Goal: Task Accomplishment & Management: Complete application form

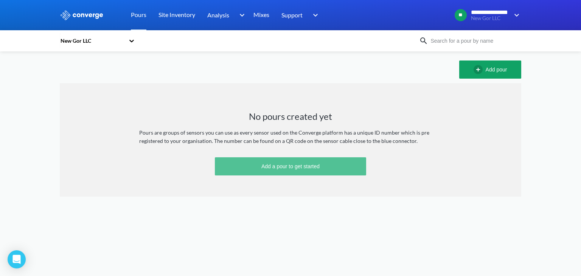
click at [322, 161] on button "Add a pour to get started" at bounding box center [290, 166] width 151 height 18
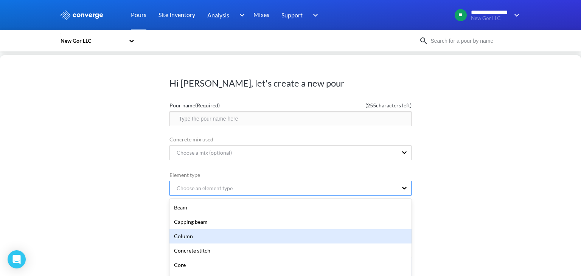
click at [251, 189] on div "option Column focused, 3 of 20. 20 results available. Use Up and Down to choose…" at bounding box center [290, 188] width 242 height 15
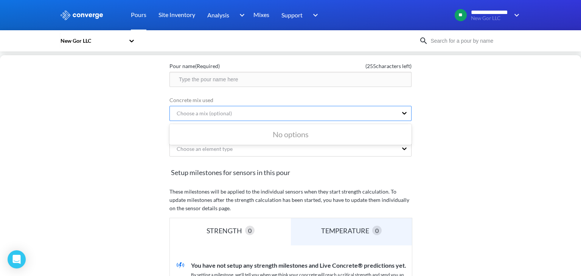
click at [268, 115] on div "Choose a mix (optional)" at bounding box center [284, 113] width 228 height 14
drag, startPoint x: 279, startPoint y: 136, endPoint x: 283, endPoint y: 135, distance: 3.8
click at [280, 136] on div "No options" at bounding box center [290, 134] width 242 height 18
click at [283, 135] on div "No options" at bounding box center [290, 134] width 242 height 18
drag, startPoint x: 283, startPoint y: 135, endPoint x: 295, endPoint y: 132, distance: 12.2
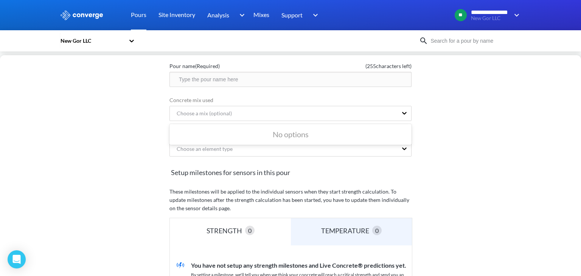
click at [285, 134] on div "No options" at bounding box center [290, 134] width 242 height 18
click at [353, 107] on div "Choose a mix (optional)" at bounding box center [284, 113] width 228 height 14
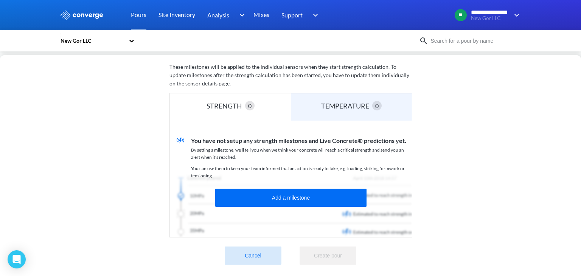
scroll to position [0, 0]
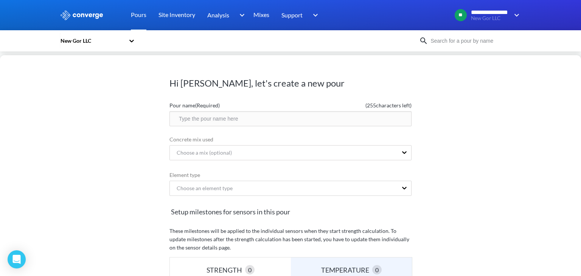
click at [214, 118] on input "text" at bounding box center [290, 118] width 242 height 15
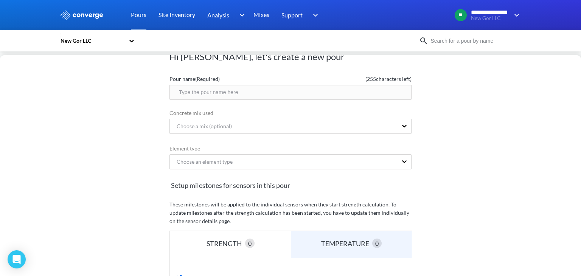
scroll to position [169, 0]
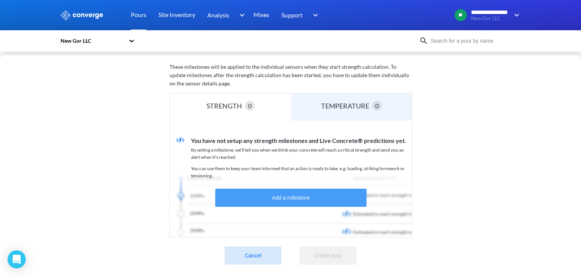
click at [305, 189] on button "Add a milestone" at bounding box center [290, 198] width 151 height 18
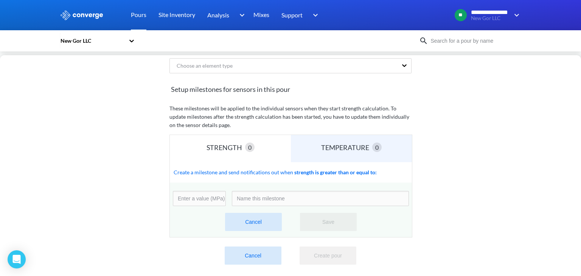
scroll to position [128, 0]
click at [205, 193] on input "number" at bounding box center [199, 198] width 53 height 15
click at [257, 191] on input at bounding box center [320, 198] width 177 height 15
click at [259, 192] on input at bounding box center [320, 198] width 177 height 15
click at [192, 194] on input "35" at bounding box center [199, 198] width 53 height 15
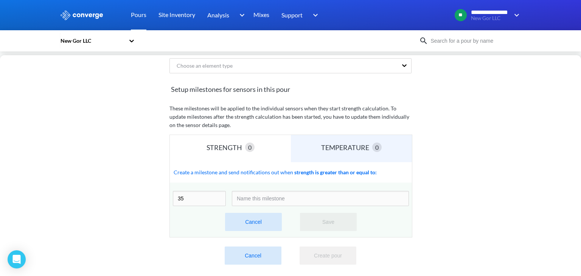
click at [273, 195] on input at bounding box center [320, 198] width 177 height 15
click at [273, 194] on input at bounding box center [320, 198] width 177 height 15
click at [189, 197] on input "35" at bounding box center [199, 198] width 53 height 15
type input "3"
click at [210, 193] on input "number" at bounding box center [199, 198] width 53 height 15
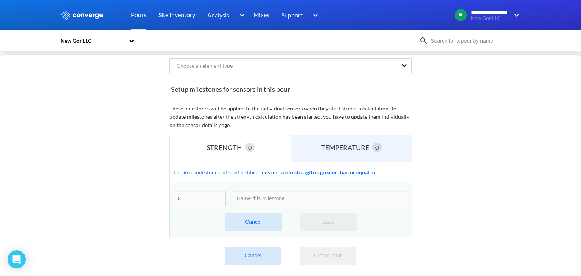
type input "35"
click at [283, 193] on input at bounding box center [320, 198] width 177 height 15
type input "3"
type input "C35FA25%"
click at [328, 216] on button "Save" at bounding box center [328, 222] width 57 height 18
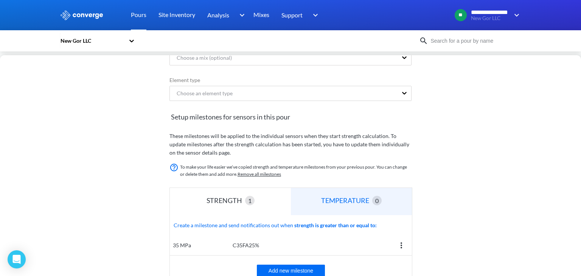
scroll to position [0, 0]
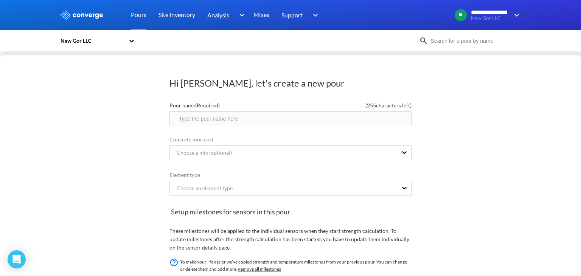
click at [262, 118] on input "text" at bounding box center [290, 118] width 242 height 15
type input "N"
type input "2500m3 Suuri"
click at [221, 150] on div "Choose a mix (optional)" at bounding box center [200, 153] width 61 height 8
click at [263, 171] on div "No options" at bounding box center [290, 174] width 242 height 18
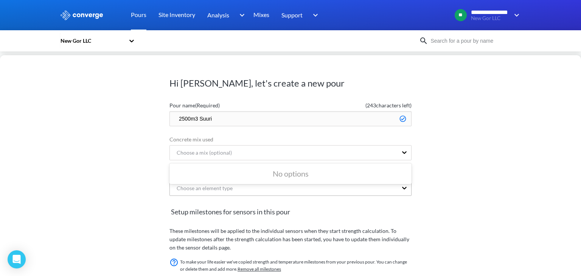
scroll to position [39, 0]
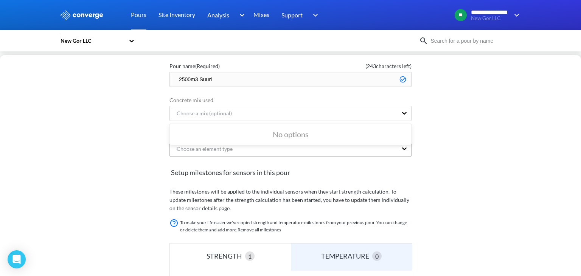
click at [261, 156] on div "Choose an element type" at bounding box center [290, 148] width 242 height 15
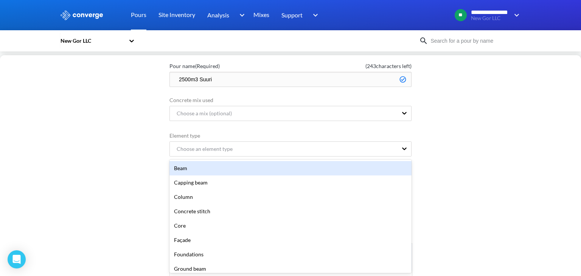
click at [338, 164] on div "Beam" at bounding box center [290, 168] width 242 height 14
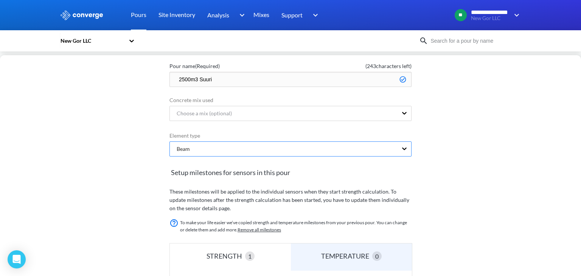
click at [297, 150] on div "Beam" at bounding box center [284, 149] width 228 height 14
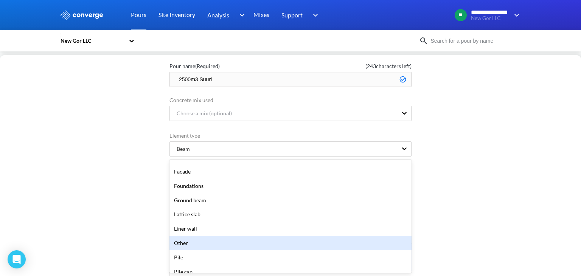
scroll to position [38, 0]
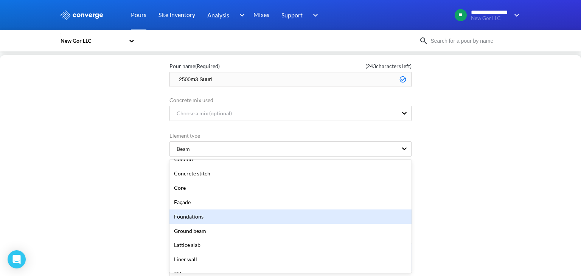
click at [211, 214] on div "Foundations" at bounding box center [290, 216] width 242 height 14
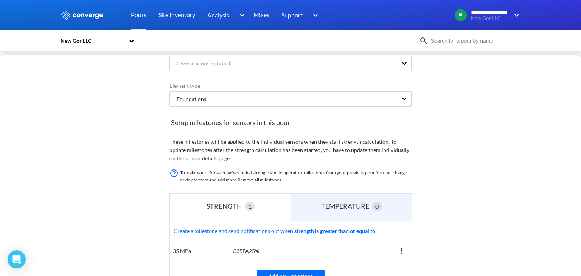
scroll to position [149, 0]
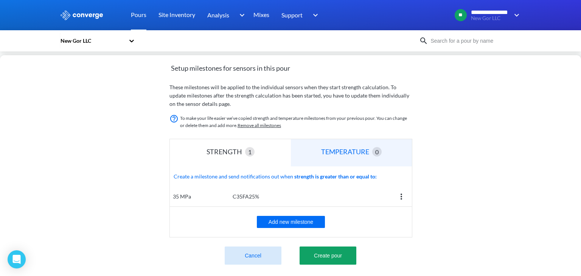
click at [338, 147] on div "TEMPERATURE" at bounding box center [346, 151] width 51 height 11
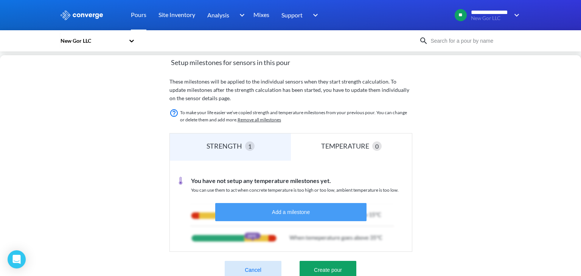
click at [310, 208] on button "Add a milestone" at bounding box center [290, 212] width 151 height 18
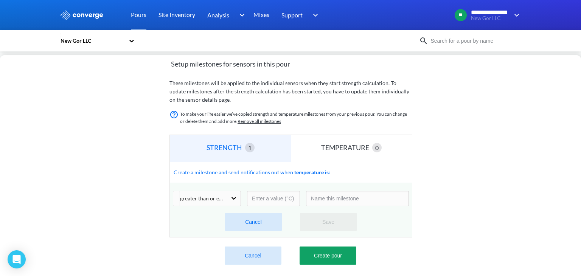
click at [225, 149] on div "STRENGTH" at bounding box center [225, 147] width 39 height 11
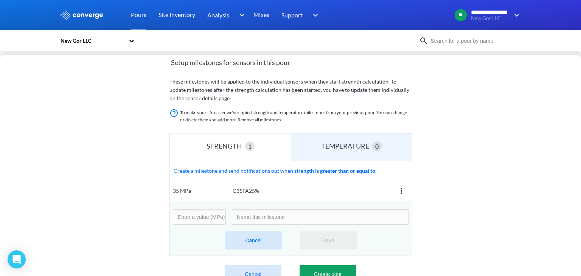
scroll to position [173, 0]
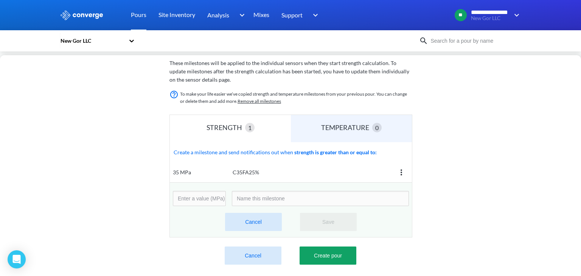
click at [254, 220] on button "Cancel" at bounding box center [253, 222] width 57 height 18
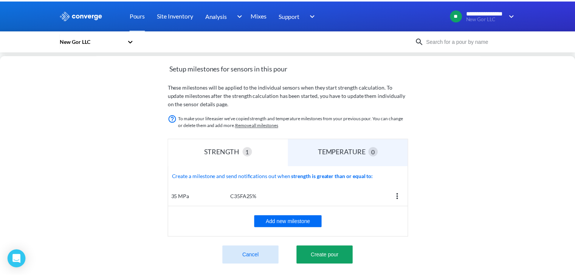
scroll to position [149, 0]
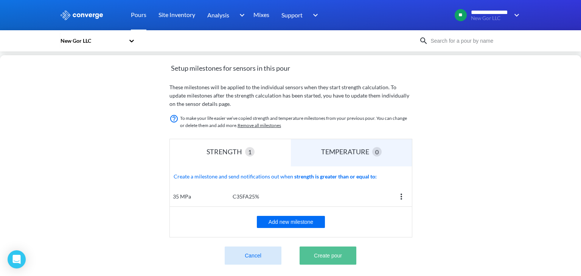
click at [332, 248] on button "Create pour" at bounding box center [327, 255] width 57 height 18
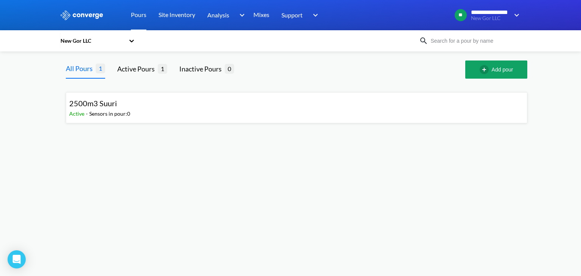
click at [185, 111] on div "2500m3 Suuri Active - Sensors in pour: 0" at bounding box center [296, 108] width 454 height 24
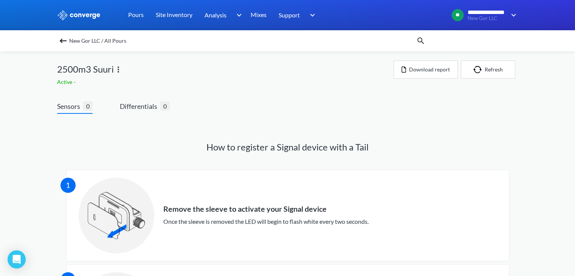
click at [94, 79] on div "Active -" at bounding box center [225, 82] width 336 height 8
click at [116, 67] on img at bounding box center [118, 69] width 9 height 9
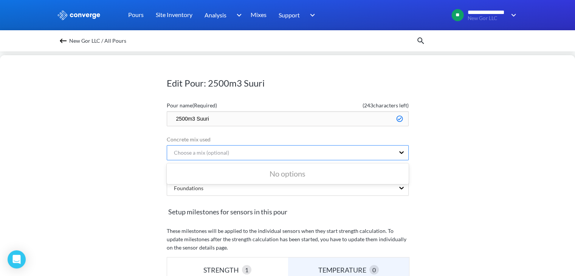
click at [207, 157] on div "Choose a mix (optional)" at bounding box center [281, 153] width 228 height 14
click at [281, 179] on div "No options" at bounding box center [288, 174] width 242 height 18
click at [264, 161] on div "0 results available. Use Up and Down to choose options, press Enter to select t…" at bounding box center [288, 153] width 242 height 17
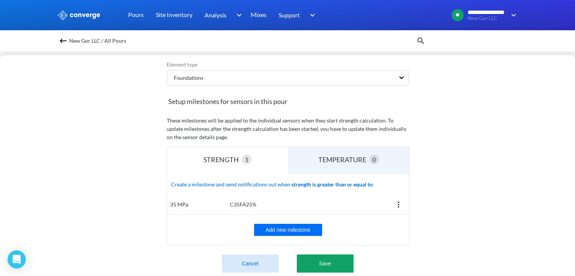
scroll to position [151, 0]
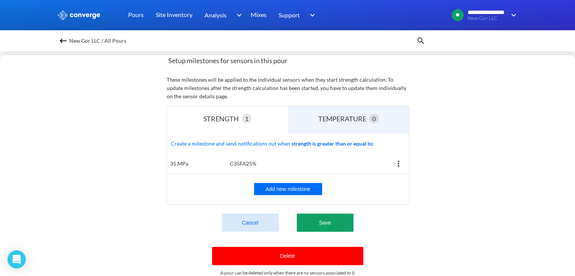
drag, startPoint x: 255, startPoint y: 164, endPoint x: 285, endPoint y: 180, distance: 33.8
click at [255, 164] on div "C35FA25%" at bounding box center [316, 163] width 172 height 8
click at [395, 166] on img at bounding box center [398, 163] width 9 height 9
click at [352, 191] on div "Add new milestone" at bounding box center [288, 189] width 242 height 30
click at [309, 188] on button "Add new milestone" at bounding box center [288, 189] width 68 height 12
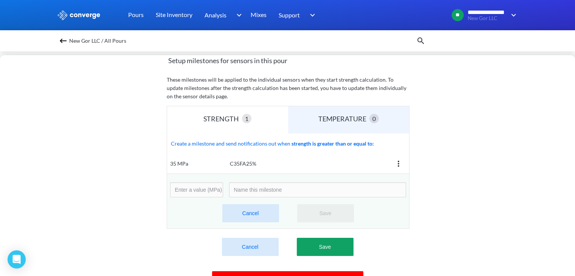
click at [200, 187] on input "number" at bounding box center [196, 189] width 53 height 15
click at [257, 190] on input at bounding box center [317, 189] width 177 height 15
click at [206, 191] on input "number" at bounding box center [196, 189] width 53 height 15
click at [248, 191] on input at bounding box center [317, 189] width 177 height 15
click at [207, 186] on input "number" at bounding box center [196, 189] width 53 height 15
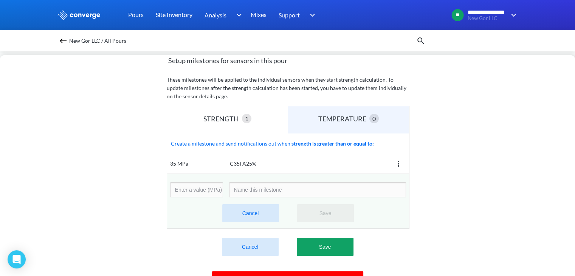
click at [253, 187] on input at bounding box center [317, 189] width 177 height 15
click at [204, 184] on input "number" at bounding box center [196, 189] width 53 height 15
click at [249, 191] on input at bounding box center [317, 189] width 177 height 15
click at [202, 190] on input "number" at bounding box center [196, 189] width 53 height 15
click at [271, 192] on input at bounding box center [317, 189] width 177 height 15
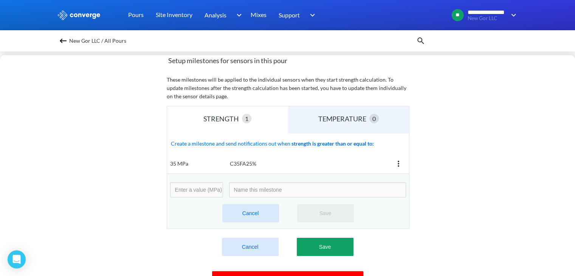
click at [204, 192] on input "number" at bounding box center [196, 189] width 53 height 15
click at [266, 212] on button "Cancel" at bounding box center [250, 213] width 57 height 18
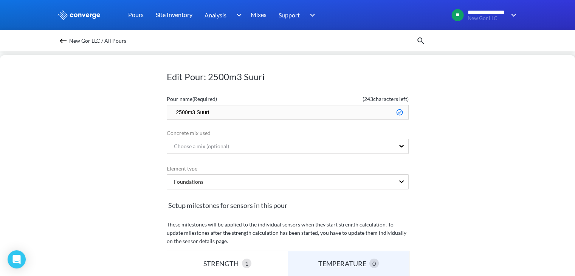
scroll to position [0, 0]
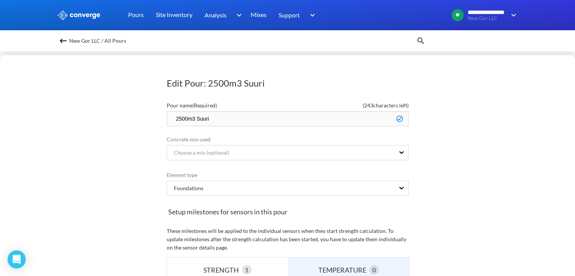
click at [67, 40] on img at bounding box center [63, 40] width 9 height 9
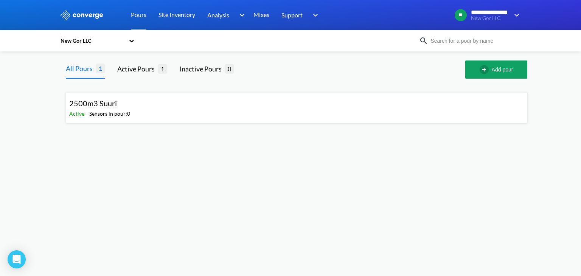
click at [152, 111] on div "2500m3 Suuri Active - Sensors in pour: 0" at bounding box center [296, 108] width 454 height 24
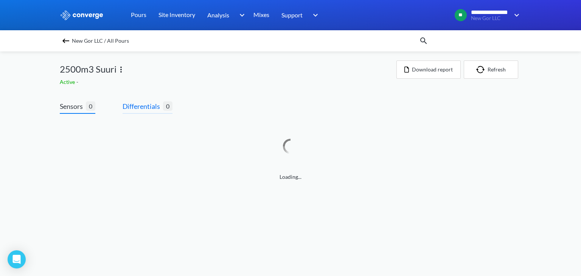
click at [151, 111] on span "Differentials" at bounding box center [142, 106] width 40 height 11
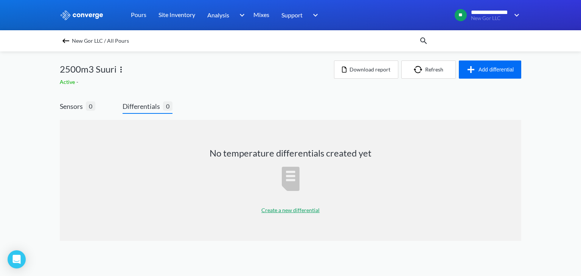
click at [51, 103] on div "**********" at bounding box center [290, 128] width 581 height 256
click at [78, 105] on span "Sensors" at bounding box center [73, 106] width 26 height 11
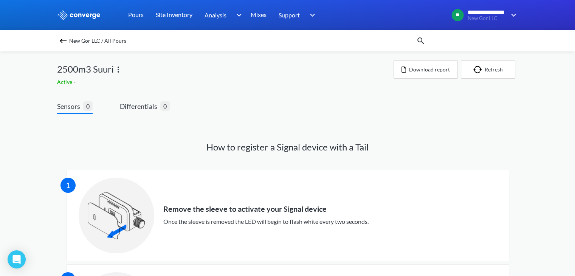
click at [119, 69] on img at bounding box center [118, 69] width 9 height 9
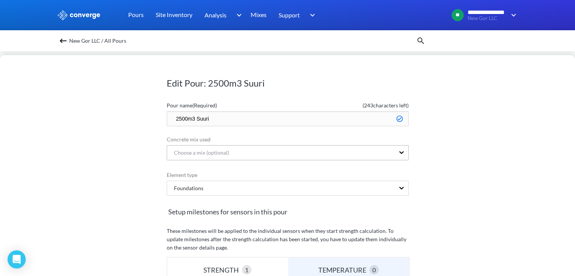
click at [240, 150] on div "Choose a mix (optional)" at bounding box center [281, 153] width 228 height 14
click at [240, 173] on div "No options" at bounding box center [288, 174] width 242 height 18
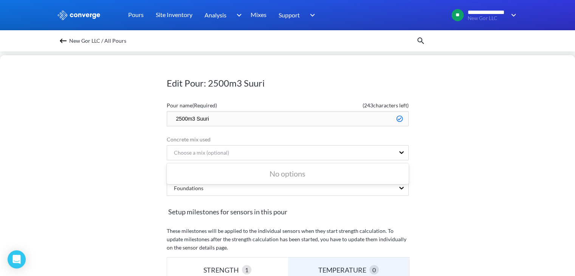
click at [240, 173] on div "No options" at bounding box center [288, 174] width 242 height 18
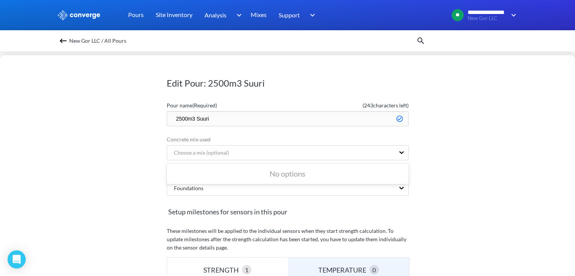
click at [240, 173] on div "No options" at bounding box center [288, 174] width 242 height 18
click at [284, 163] on form "Pour name (Required) ( 243 characters left) 2500m3 Suuri Concrete mix used Choo…" at bounding box center [288, 265] width 242 height 334
click at [224, 149] on div "Choose a mix (optional)" at bounding box center [198, 153] width 61 height 8
click at [280, 171] on div "No options" at bounding box center [288, 174] width 242 height 18
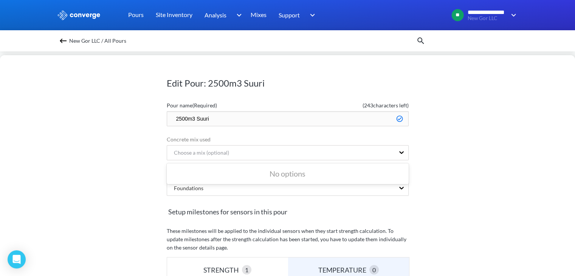
click at [408, 172] on div "No options" at bounding box center [288, 174] width 242 height 18
click at [398, 152] on icon at bounding box center [402, 153] width 8 height 8
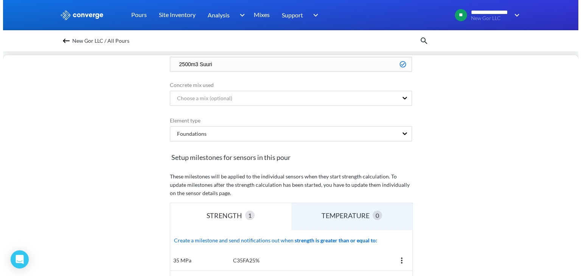
scroll to position [38, 0]
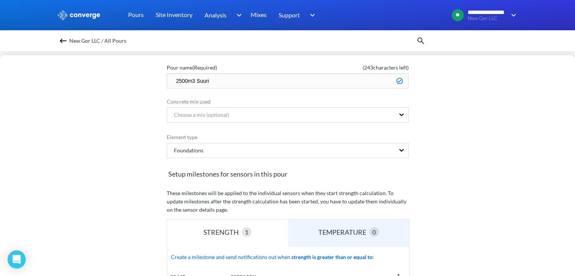
click at [68, 40] on img at bounding box center [63, 40] width 9 height 9
